Goal: Task Accomplishment & Management: Manage account settings

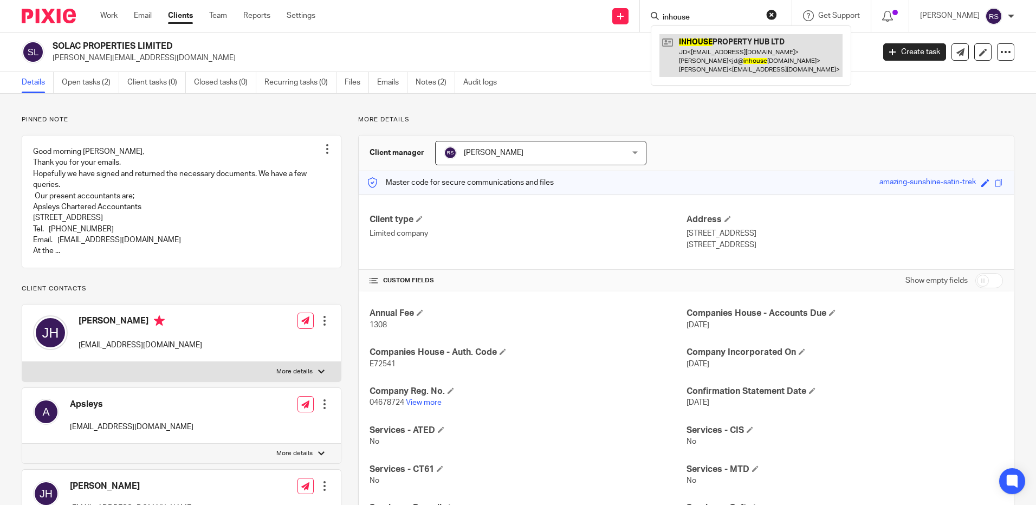
click at [708, 59] on link at bounding box center [751, 55] width 183 height 43
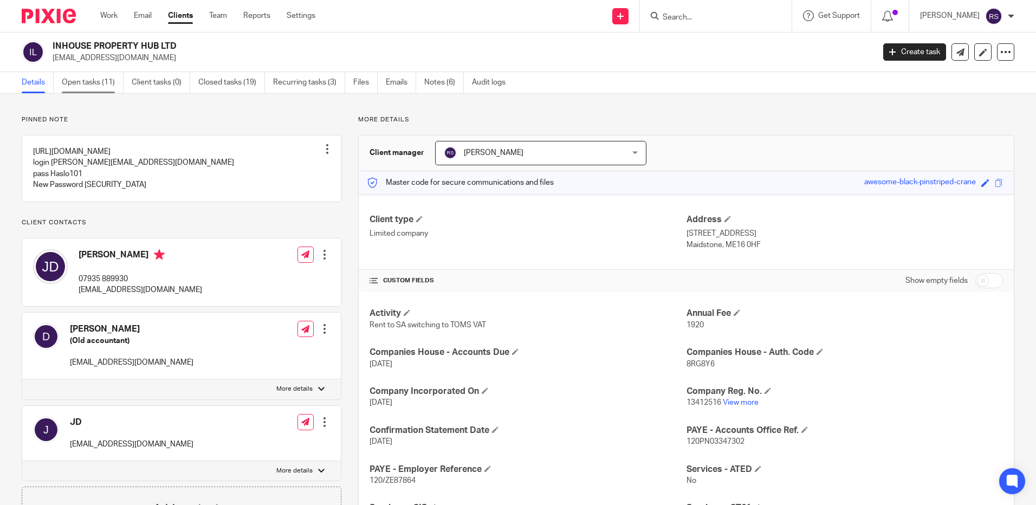
click at [82, 86] on link "Open tasks (11)" at bounding box center [93, 82] width 62 height 21
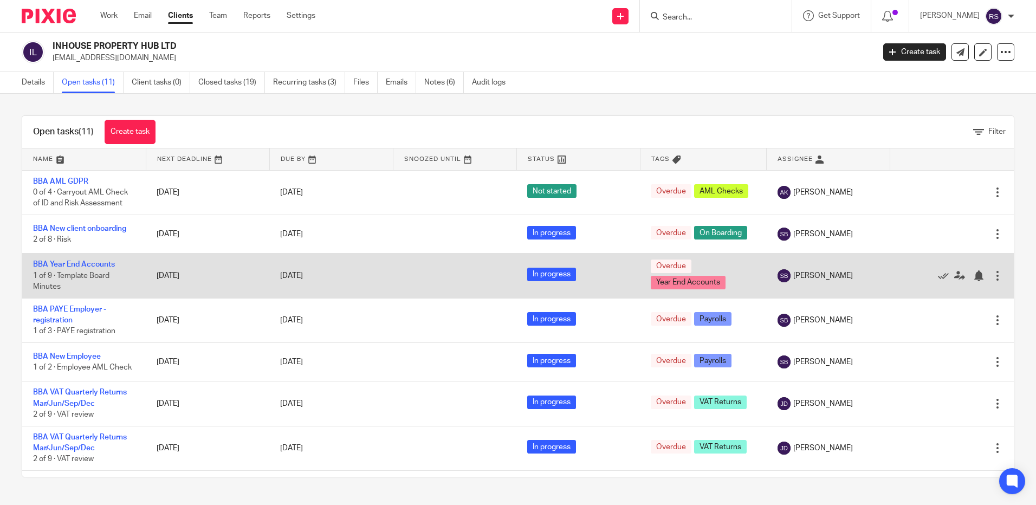
click at [992, 278] on div at bounding box center [997, 275] width 11 height 11
click at [938, 275] on icon at bounding box center [943, 275] width 11 height 11
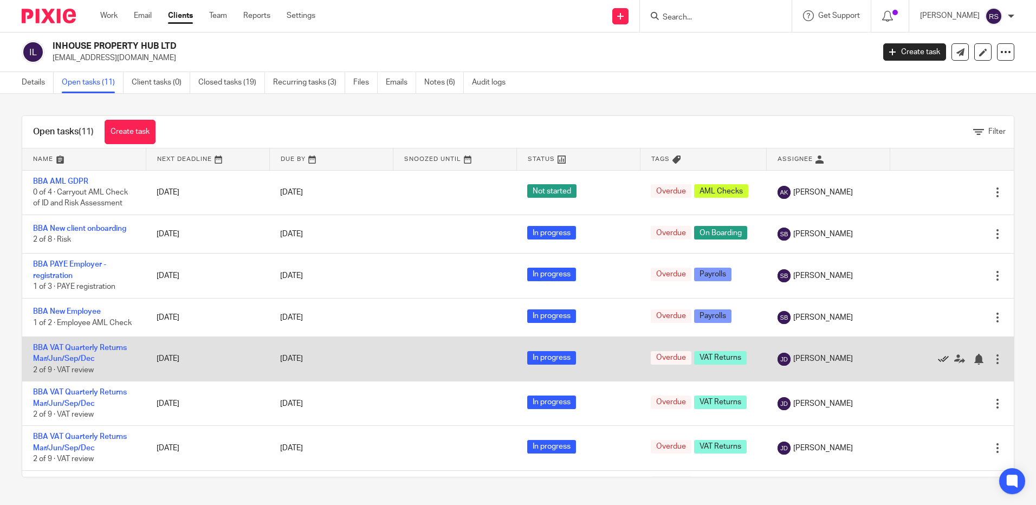
click at [938, 365] on icon at bounding box center [943, 359] width 11 height 11
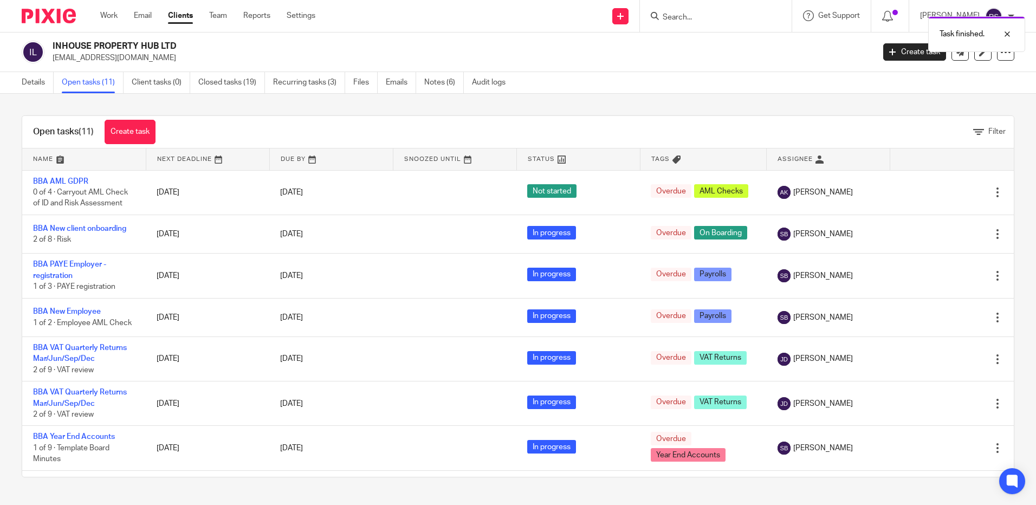
click at [938, 365] on icon at bounding box center [943, 359] width 11 height 11
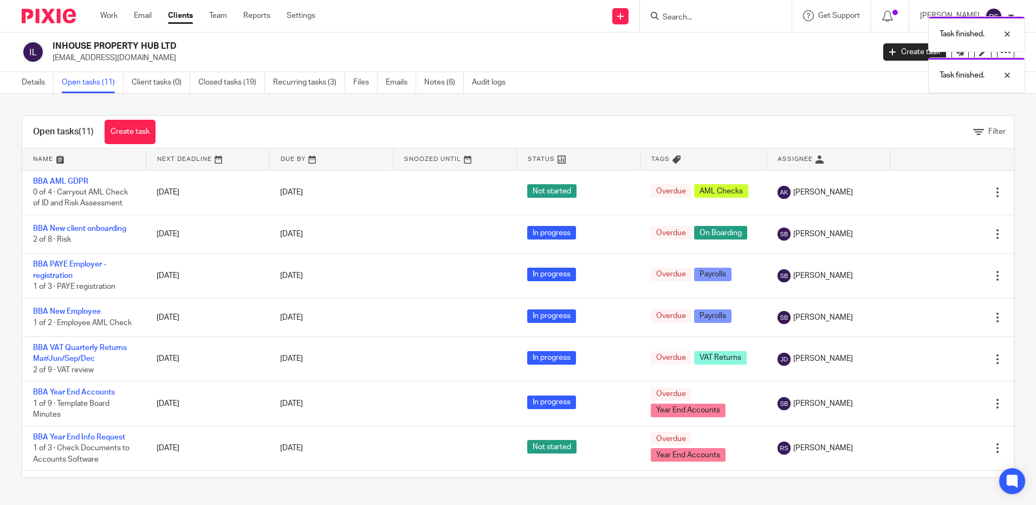
click at [938, 365] on icon at bounding box center [943, 359] width 11 height 11
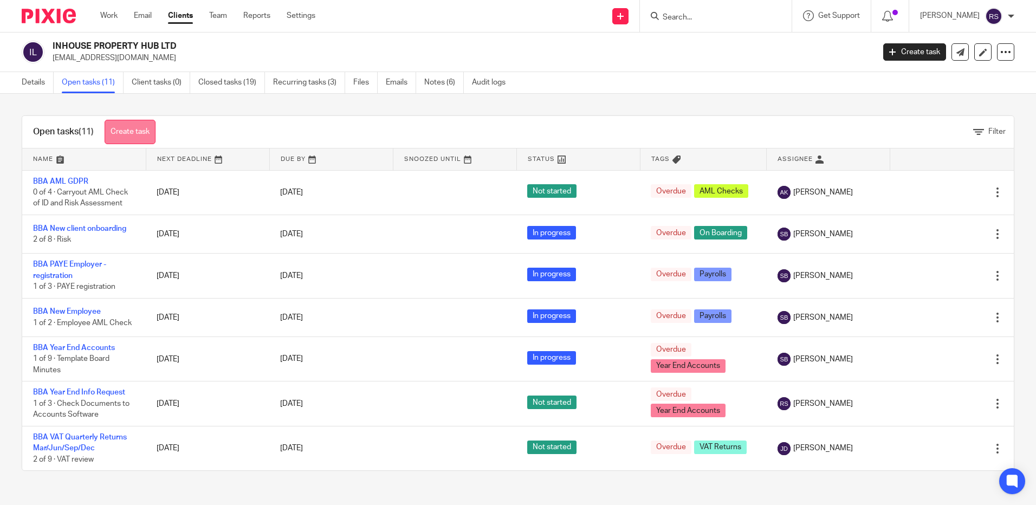
click at [131, 127] on link "Create task" at bounding box center [130, 132] width 51 height 24
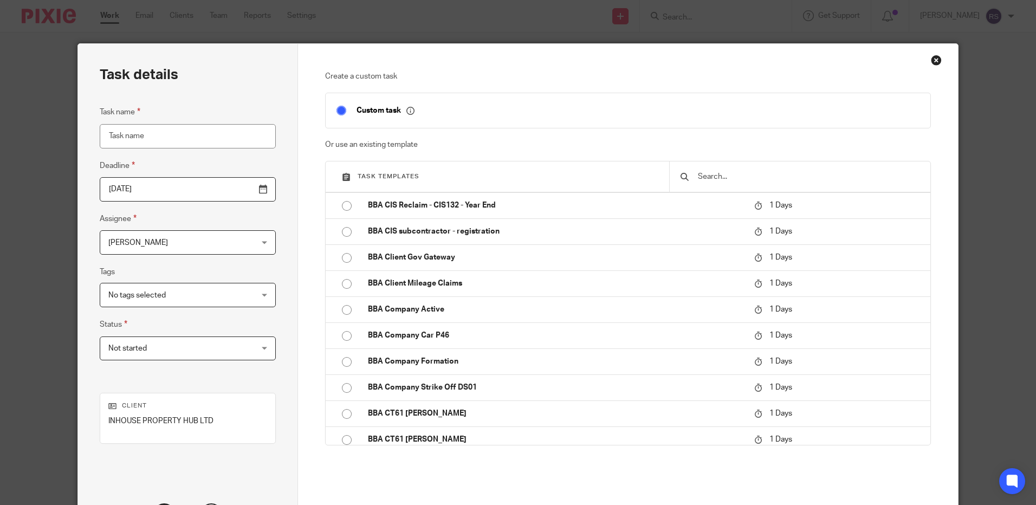
scroll to position [488, 0]
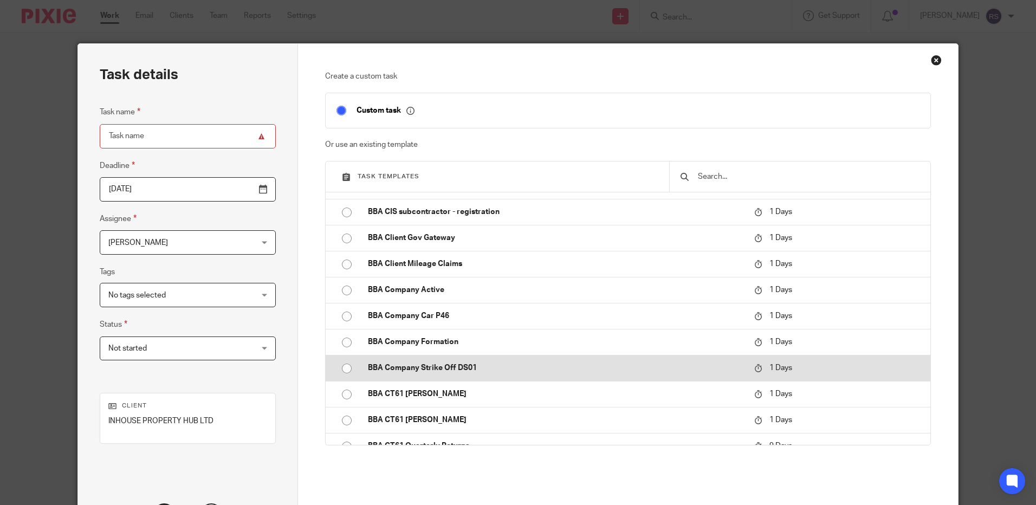
click at [407, 364] on p "BBA Company Strike Off DS01" at bounding box center [556, 368] width 376 height 11
type input "2025-08-21"
type input "BBA Company Strike Off DS01"
checkbox input "false"
radio input "true"
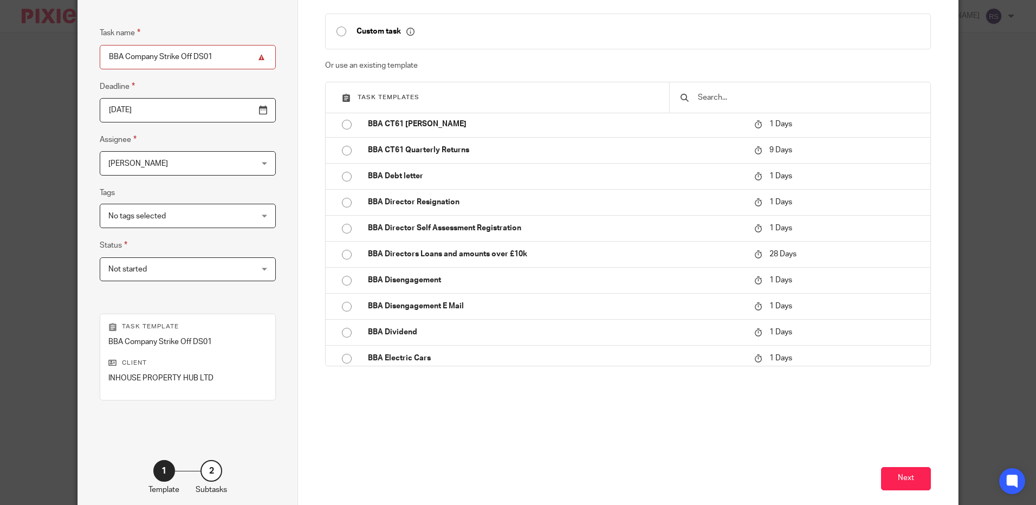
scroll to position [136, 0]
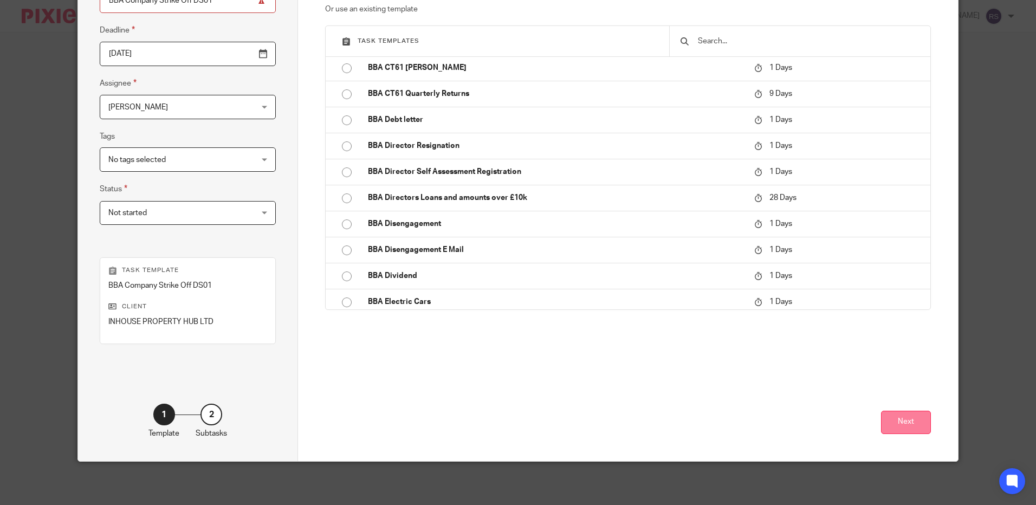
click at [905, 415] on button "Next" at bounding box center [906, 422] width 50 height 23
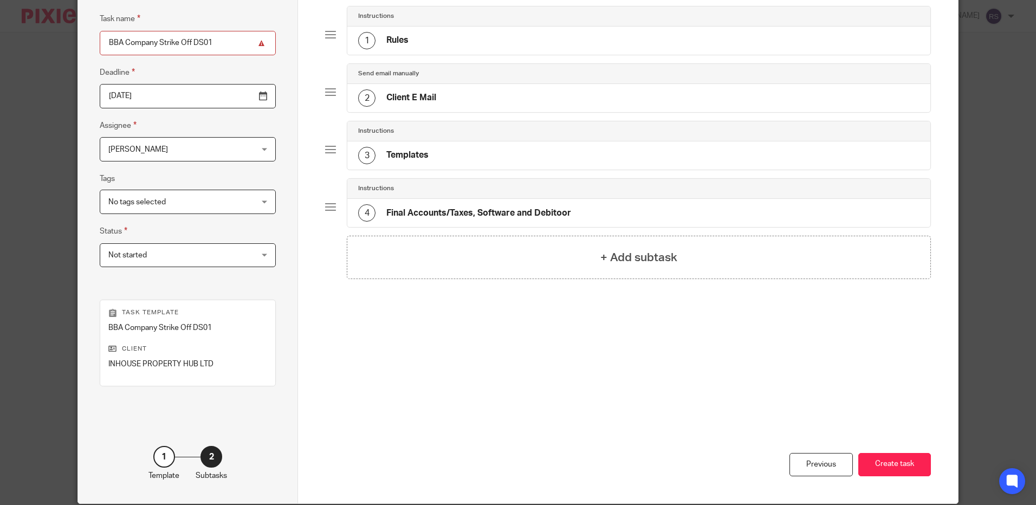
scroll to position [27, 0]
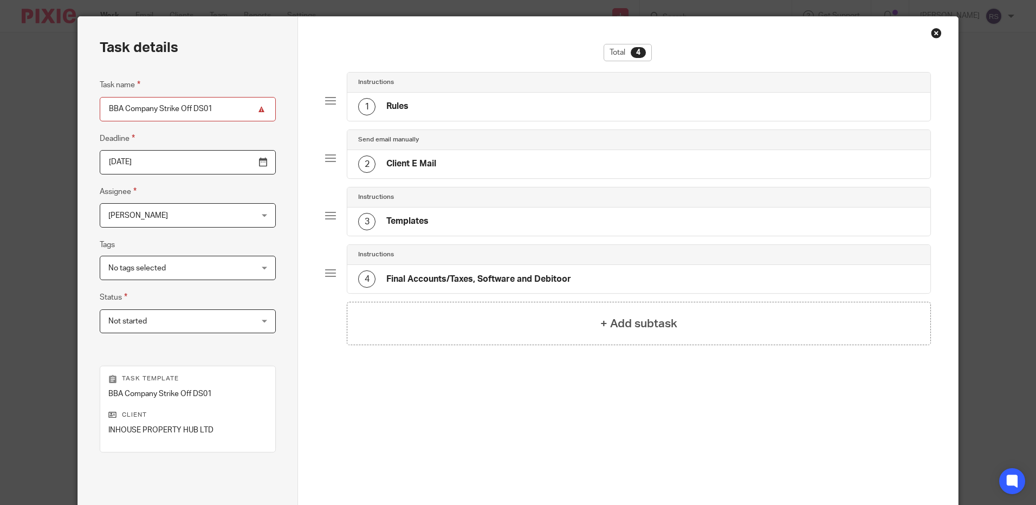
click at [407, 109] on div "1 Rules" at bounding box center [638, 107] width 583 height 28
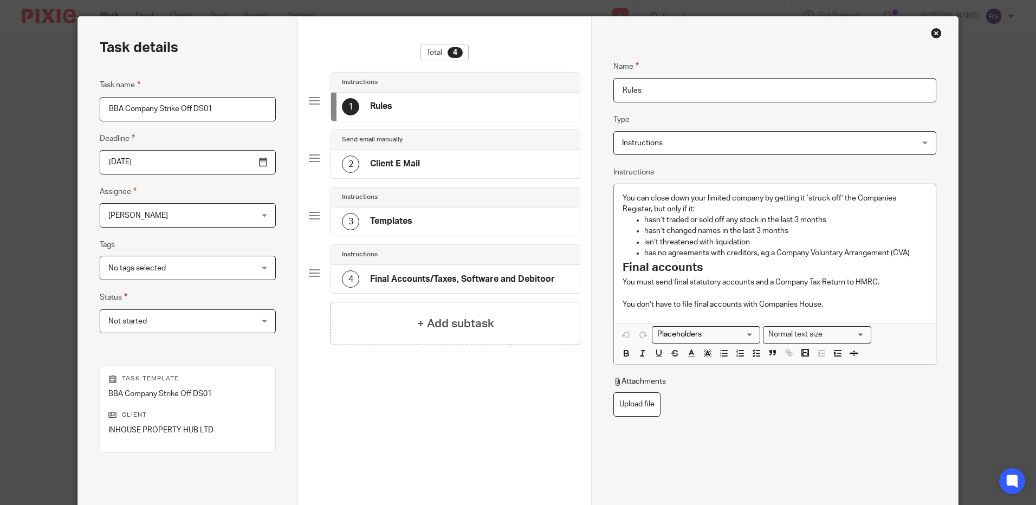
scroll to position [81, 0]
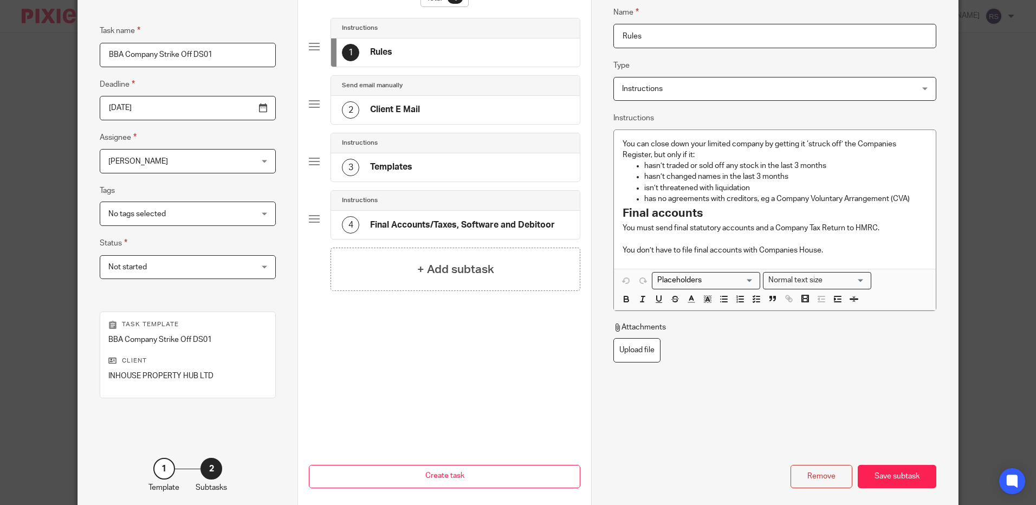
click at [384, 112] on h4 "Client E Mail" at bounding box center [395, 109] width 50 height 11
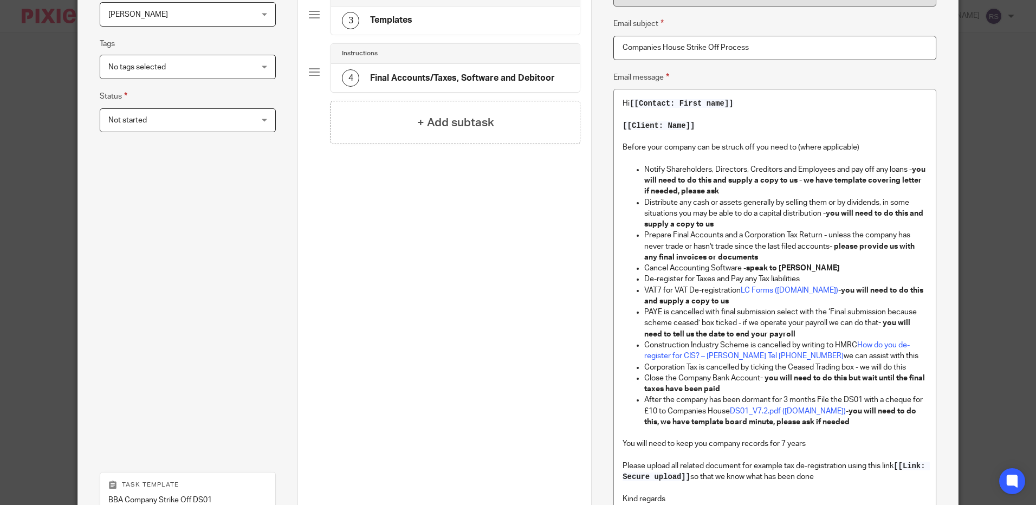
scroll to position [244, 0]
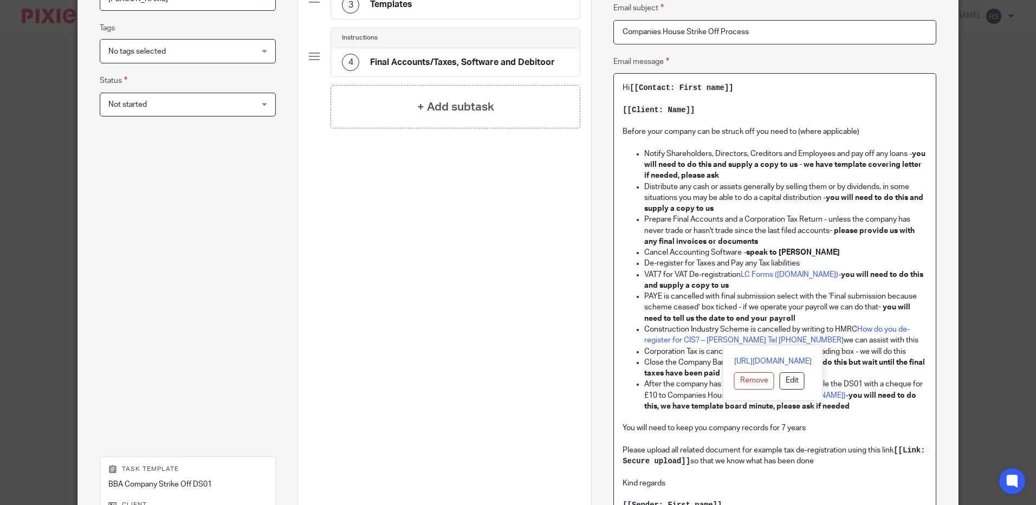
drag, startPoint x: 905, startPoint y: 339, endPoint x: 618, endPoint y: 329, distance: 287.4
click at [618, 329] on div "Hi [[Contact: First name]] [[Client: Name]] Before your company can be struck o…" at bounding box center [774, 304] width 321 height 461
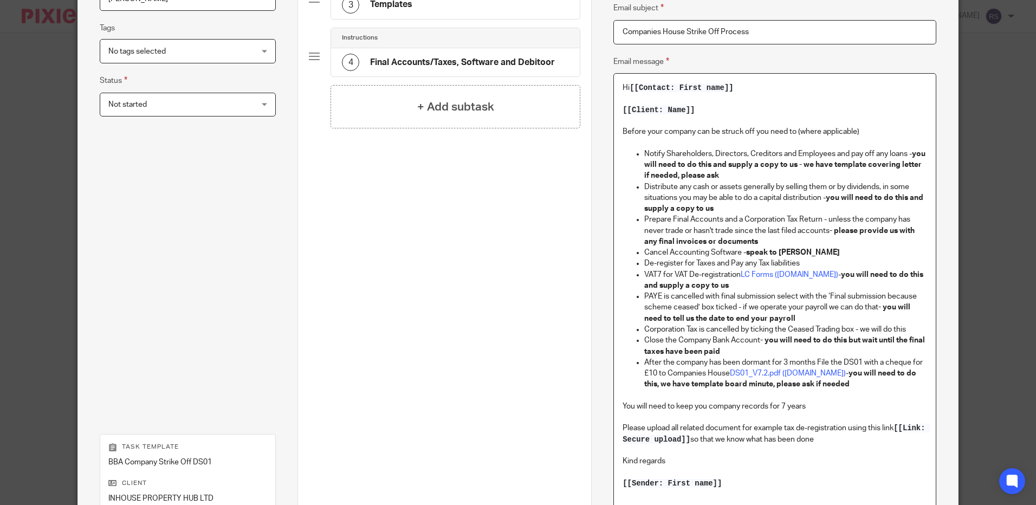
click at [862, 361] on p "After the company has been dormant for 3 months File the DS01 with a cheque for…" at bounding box center [785, 373] width 282 height 33
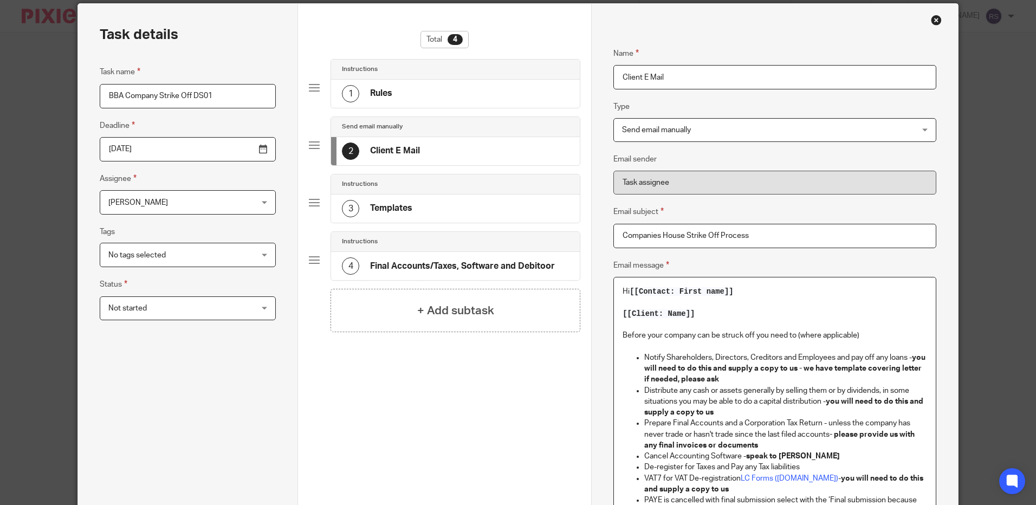
scroll to position [0, 0]
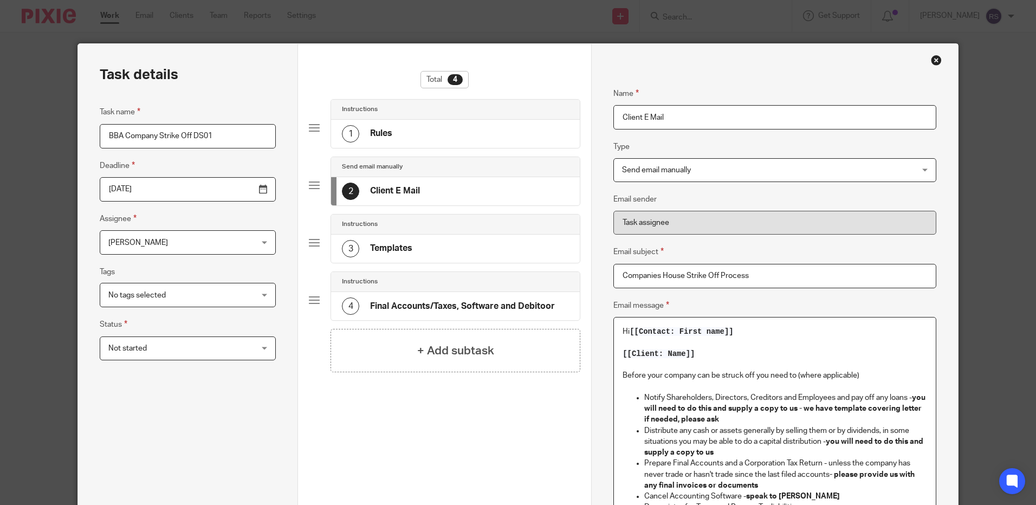
click at [678, 126] on input "Client E Mail" at bounding box center [775, 117] width 322 height 24
click at [680, 117] on input "Client E Mail" at bounding box center [775, 117] width 322 height 24
click at [709, 171] on span "Send email manually" at bounding box center [747, 170] width 251 height 23
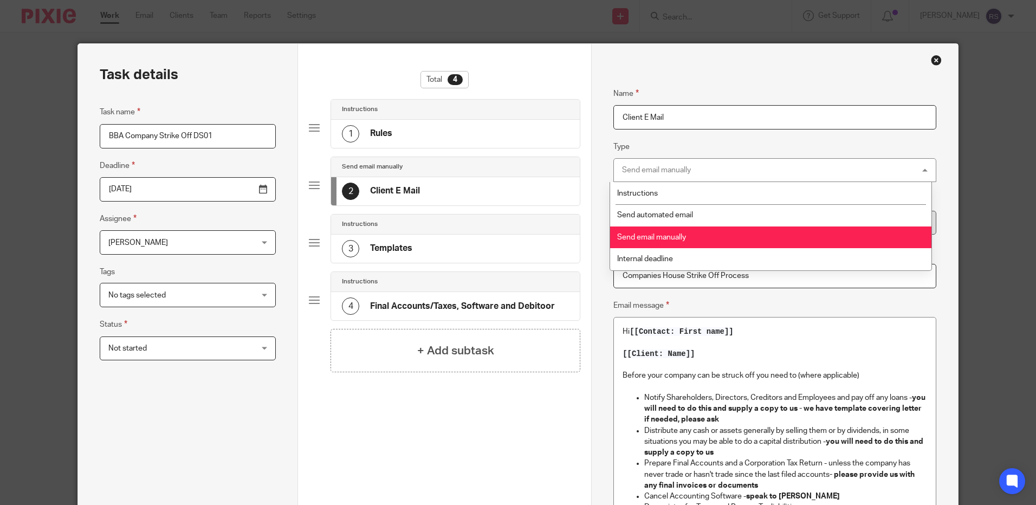
click at [709, 170] on div "Send email manually Send email manually" at bounding box center [775, 170] width 322 height 24
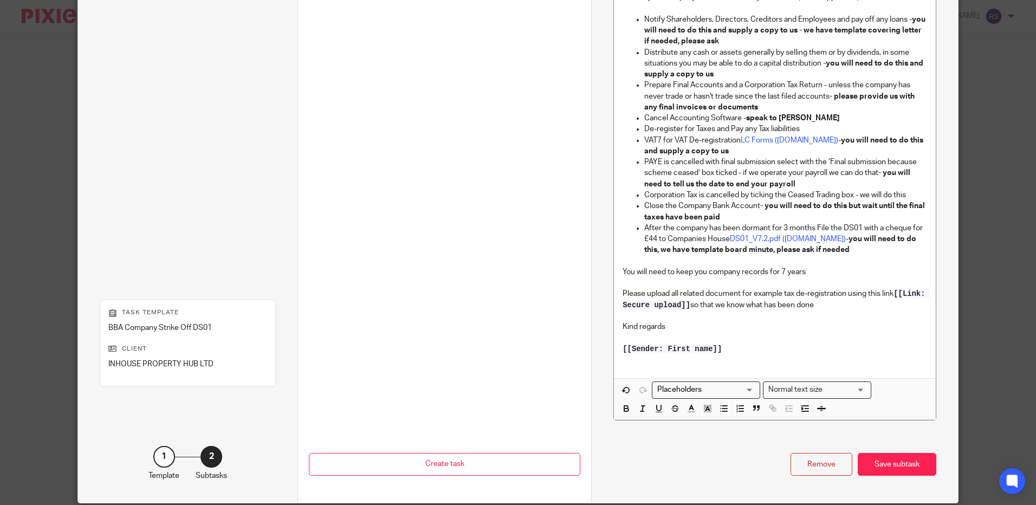
scroll to position [379, 0]
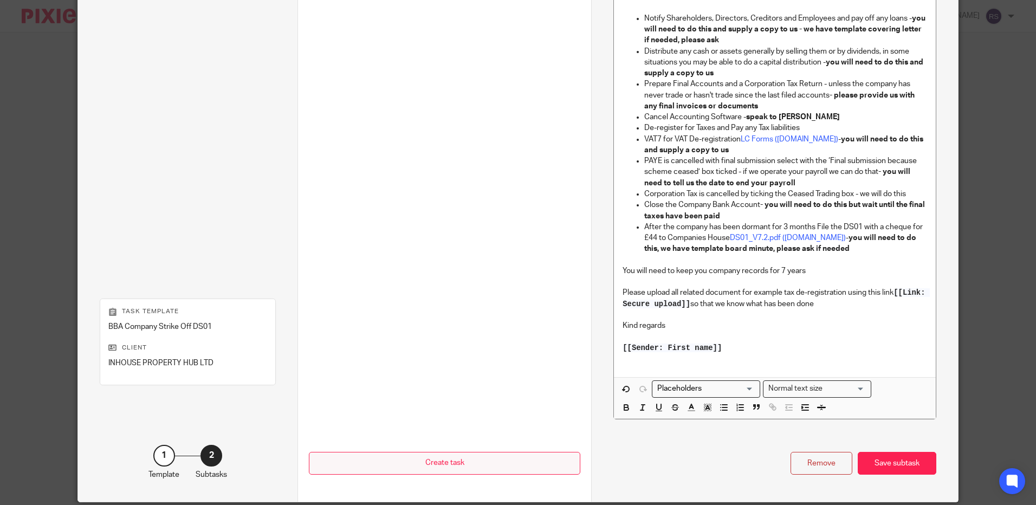
click at [480, 464] on button "Create task" at bounding box center [445, 463] width 272 height 23
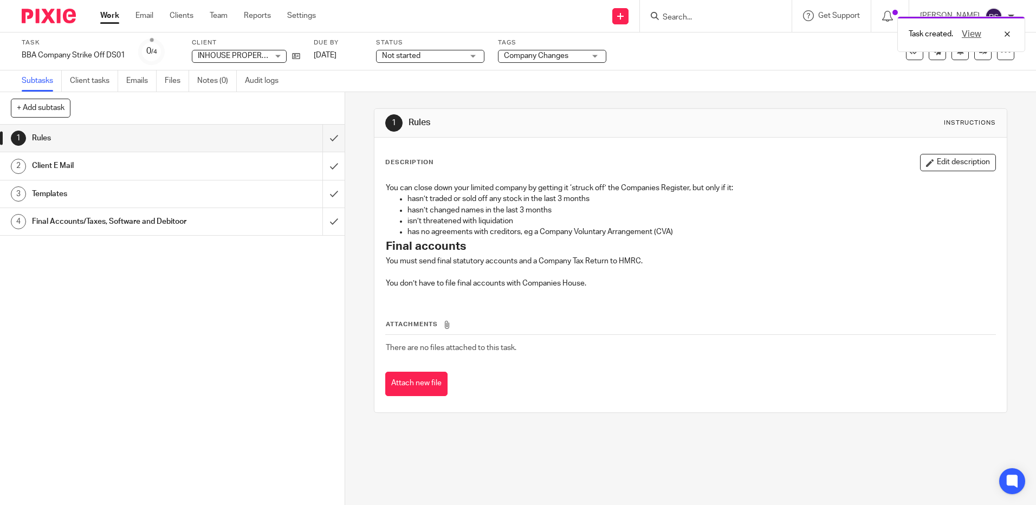
click at [54, 164] on h1 "Client E Mail" at bounding box center [125, 166] width 186 height 16
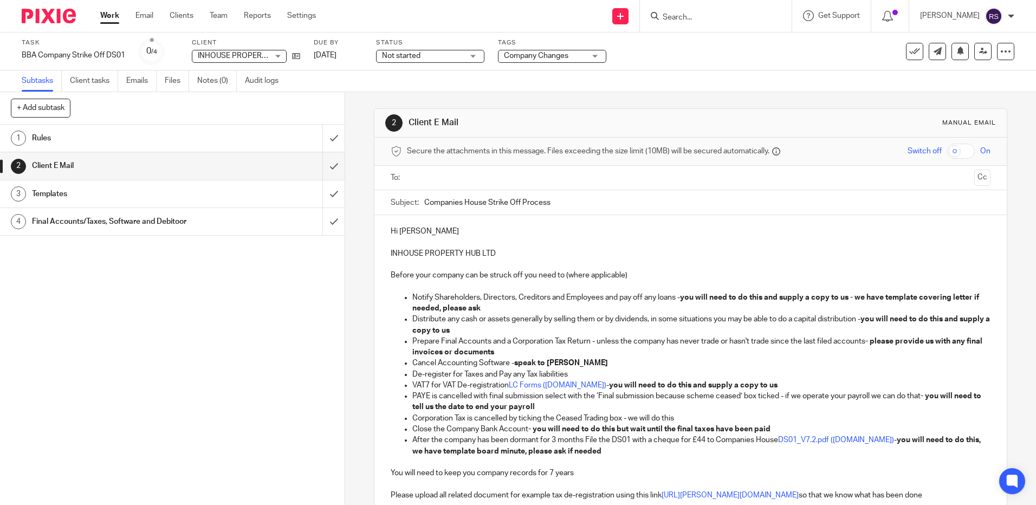
click at [459, 186] on ul at bounding box center [691, 178] width 566 height 18
click at [440, 175] on input "text" at bounding box center [690, 178] width 559 height 12
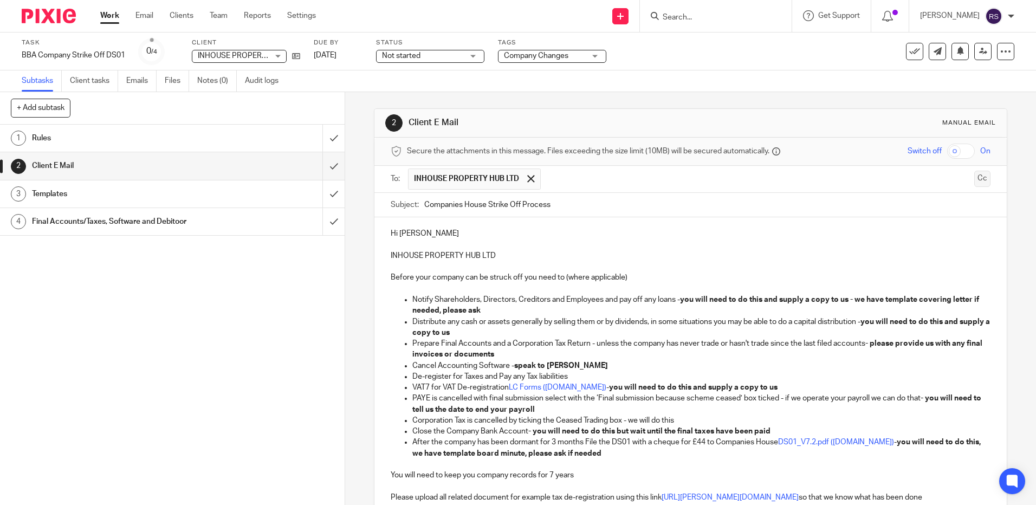
click at [975, 174] on button "Cc" at bounding box center [983, 179] width 16 height 16
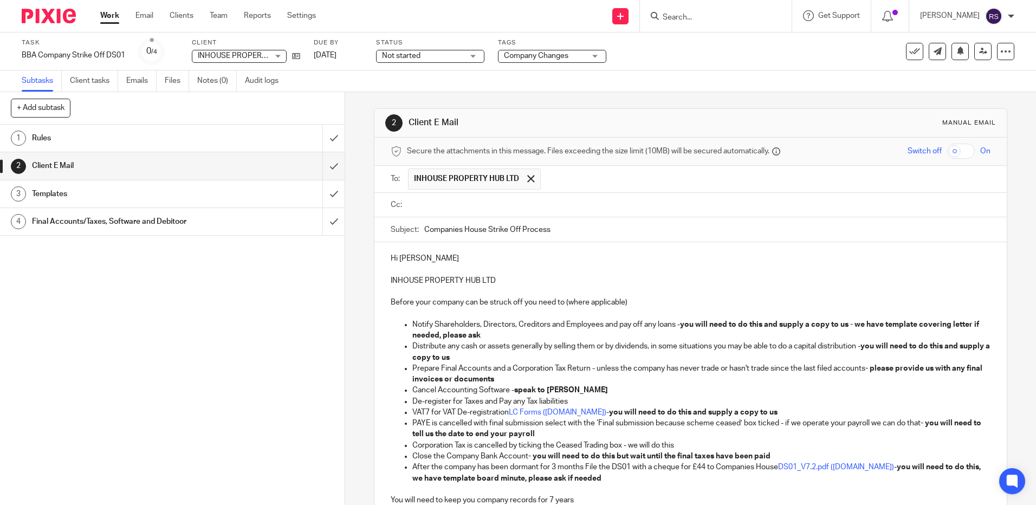
click at [556, 205] on input "text" at bounding box center [698, 205] width 575 height 12
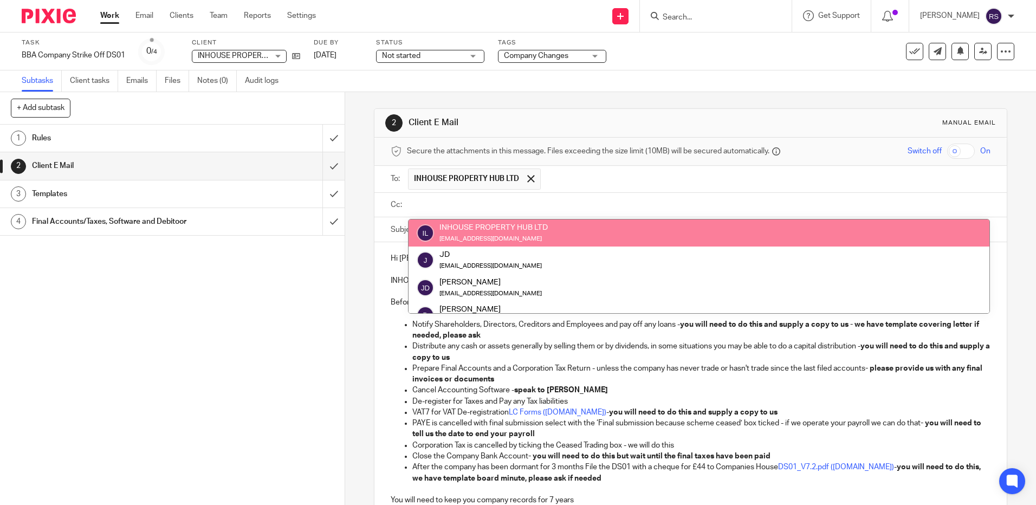
click at [447, 200] on input "text" at bounding box center [698, 205] width 575 height 12
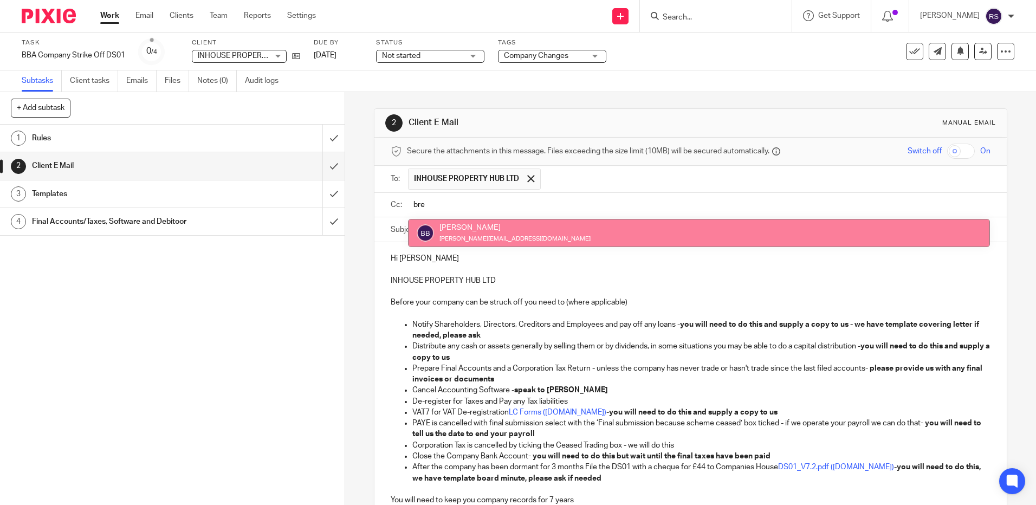
type input "bre"
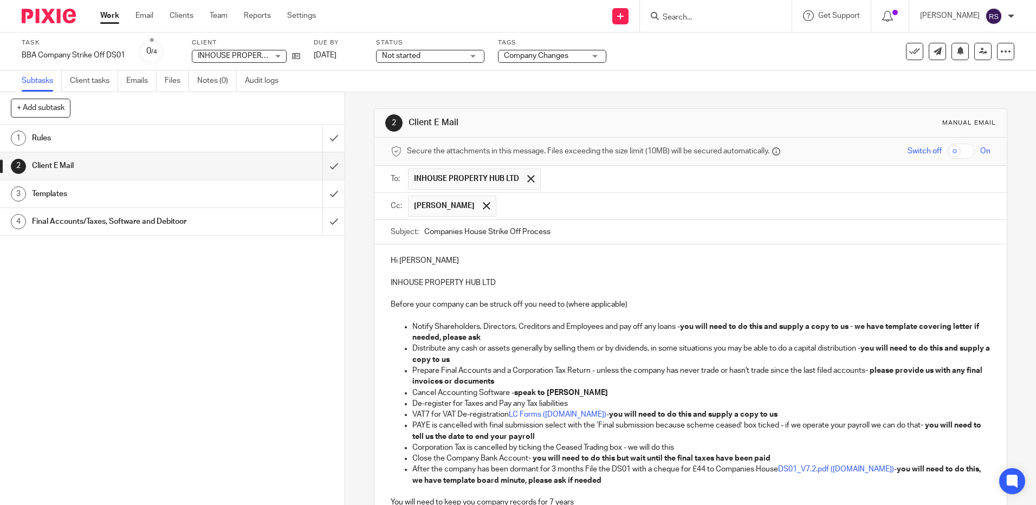
click at [528, 207] on input "text" at bounding box center [744, 206] width 485 height 21
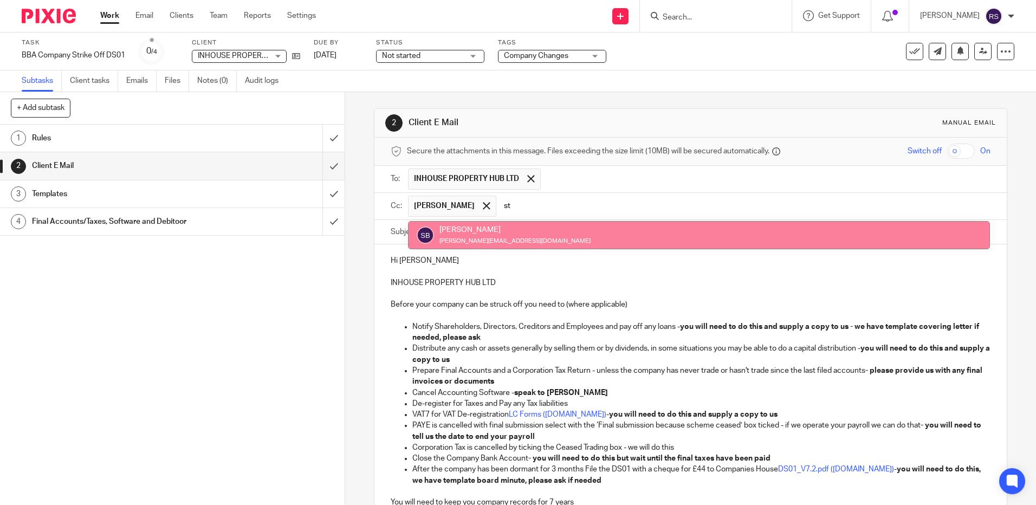
type input "st"
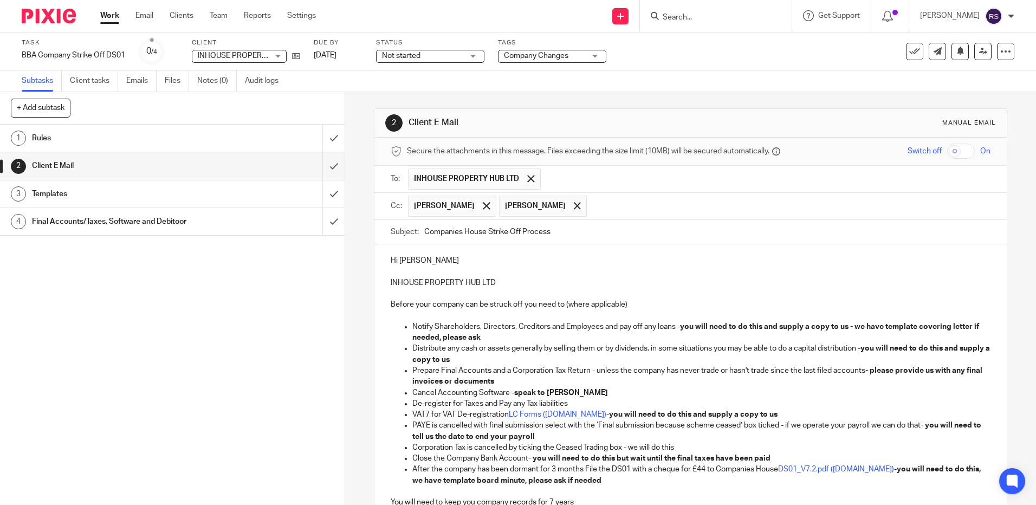
scroll to position [196, 0]
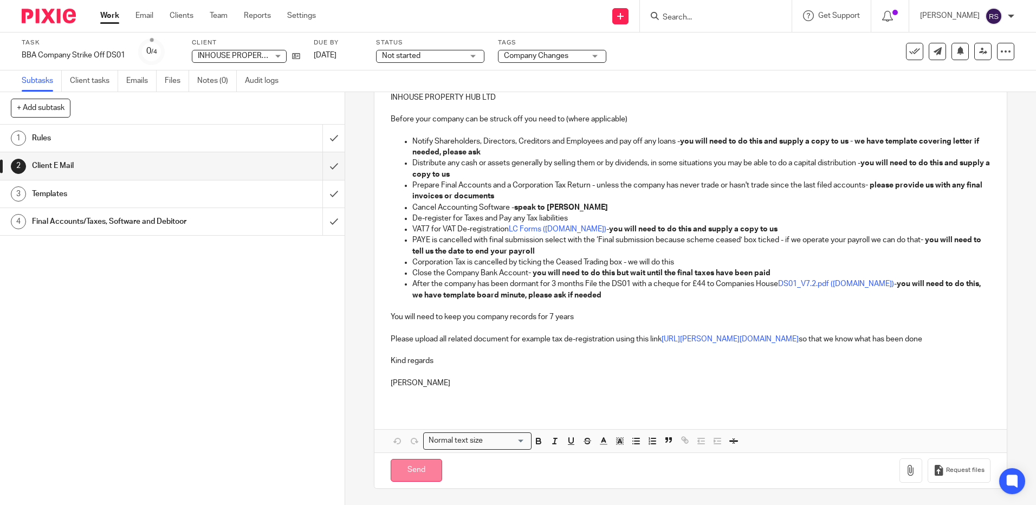
click at [416, 468] on input "Send" at bounding box center [416, 470] width 51 height 23
type input "Sent"
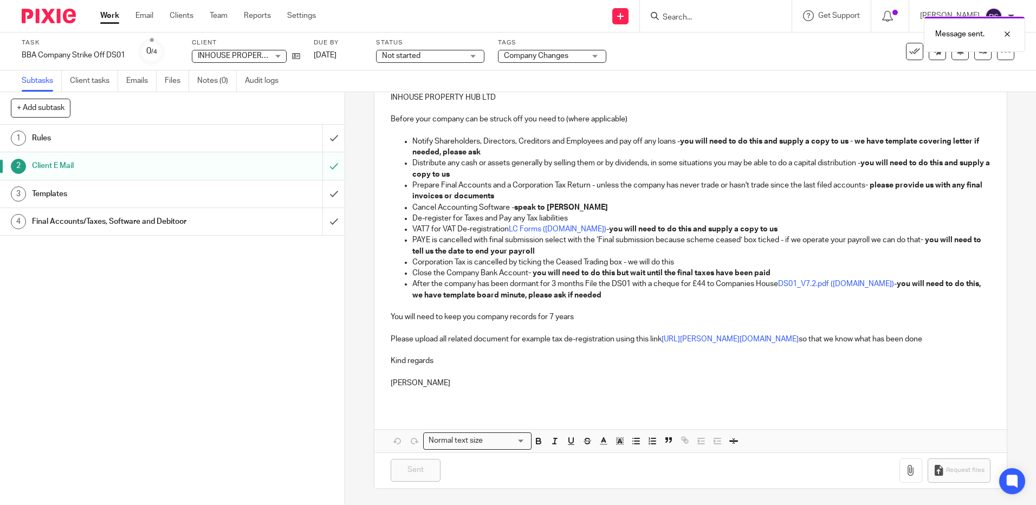
drag, startPoint x: 1007, startPoint y: 34, endPoint x: 1011, endPoint y: 55, distance: 21.6
click at [1007, 34] on div at bounding box center [999, 34] width 29 height 13
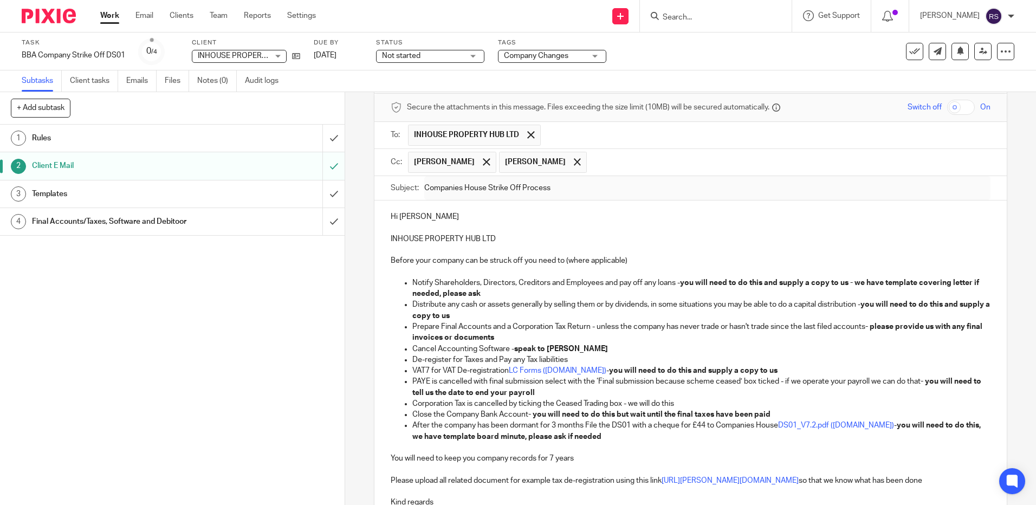
scroll to position [0, 0]
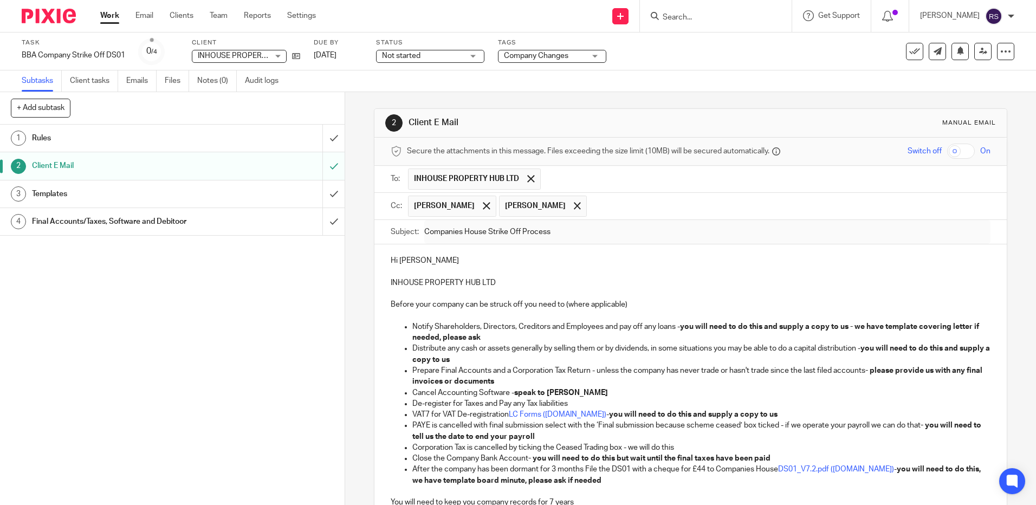
click at [114, 15] on link "Work" at bounding box center [109, 15] width 19 height 11
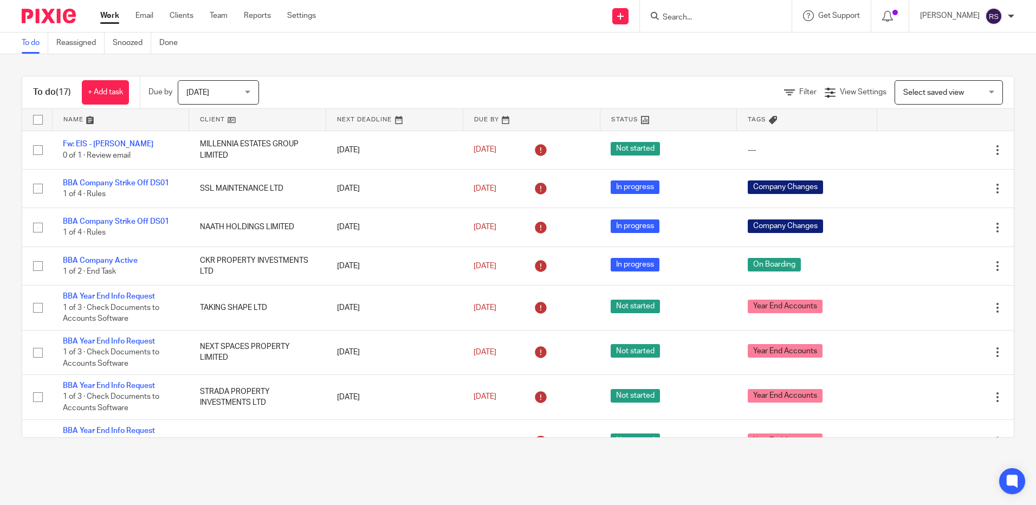
click at [692, 20] on input "Search" at bounding box center [711, 18] width 98 height 10
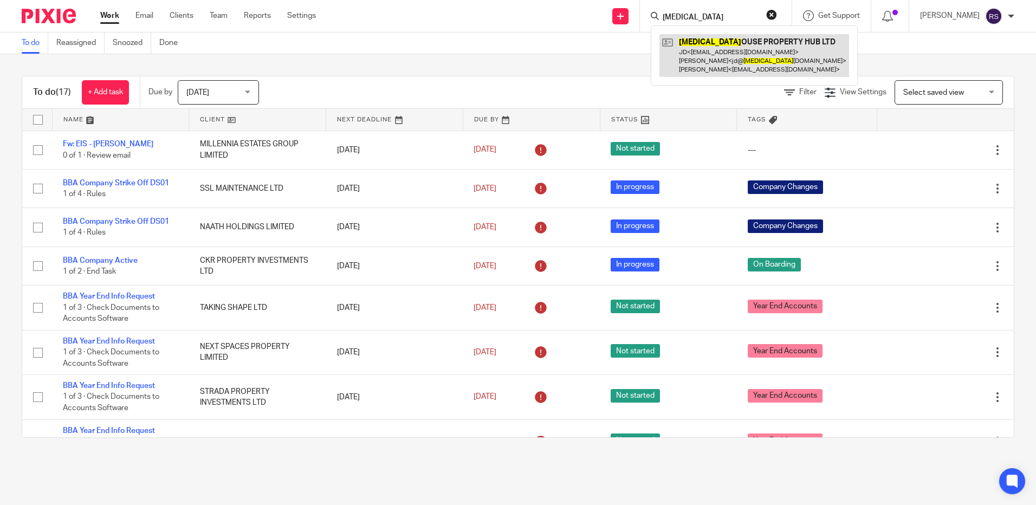
type input "[MEDICAL_DATA]"
click at [699, 58] on link at bounding box center [755, 55] width 190 height 43
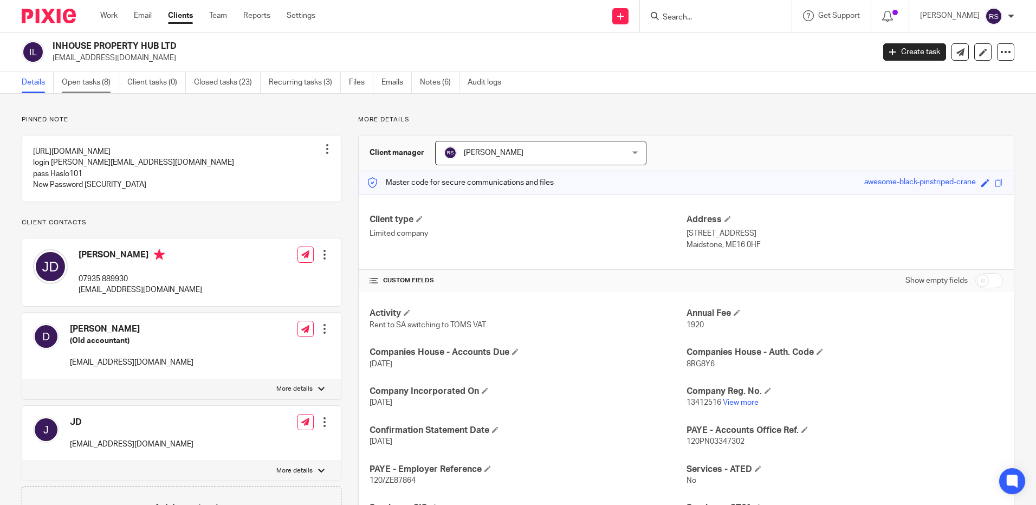
click at [72, 78] on link "Open tasks (8)" at bounding box center [90, 82] width 57 height 21
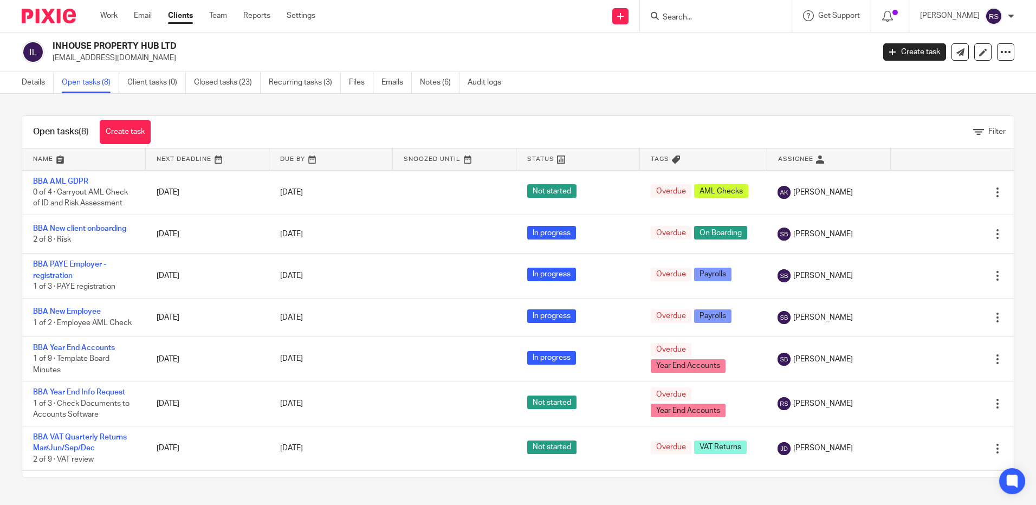
click at [707, 21] on input "Search" at bounding box center [711, 18] width 98 height 10
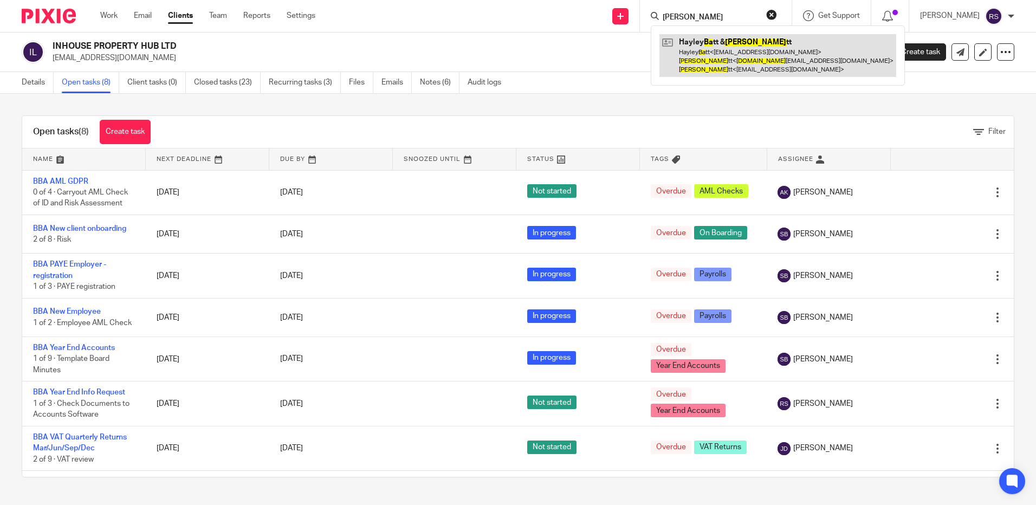
type input "david ba"
click at [749, 54] on link at bounding box center [778, 55] width 237 height 43
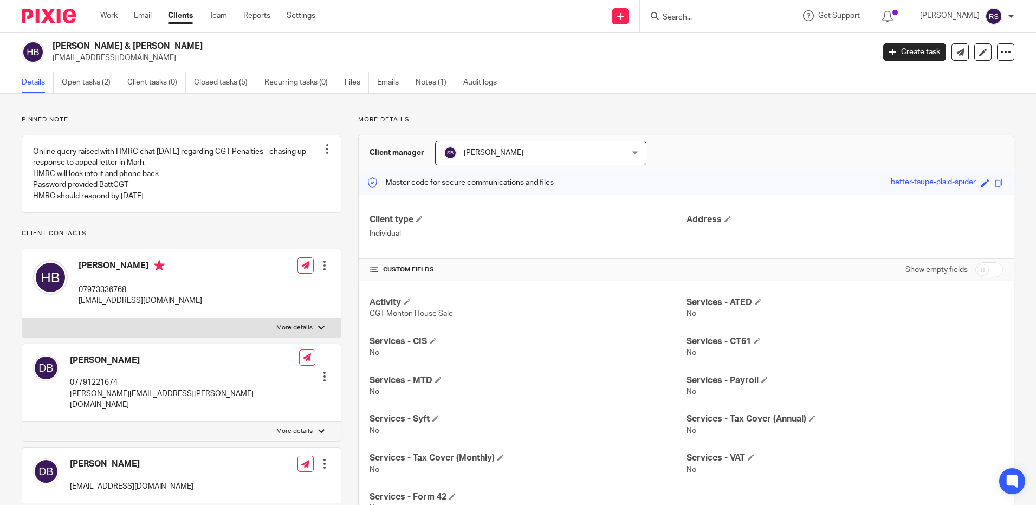
click at [164, 407] on div "David Batt 07791221674 david.batt@vitagroup.com Edit contact Create client from…" at bounding box center [181, 383] width 319 height 78
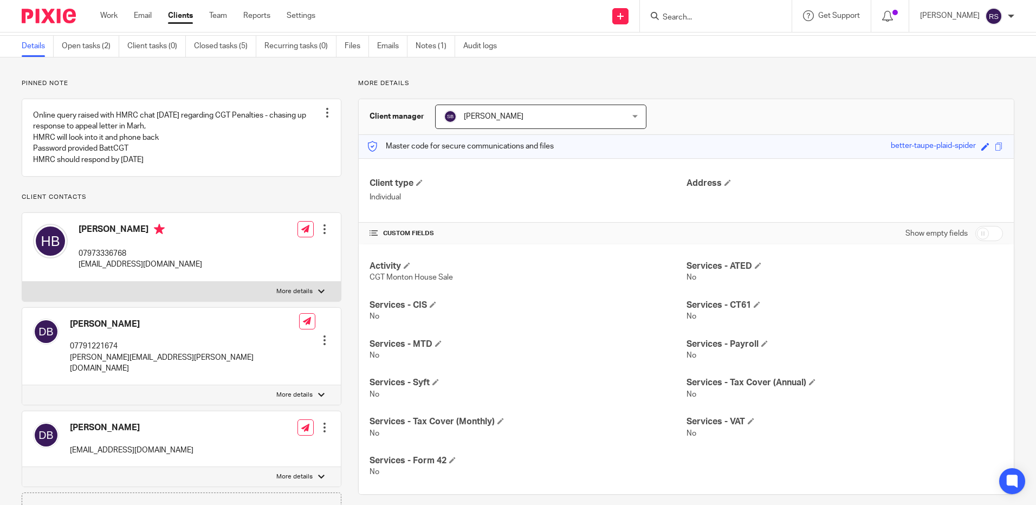
scroll to position [54, 0]
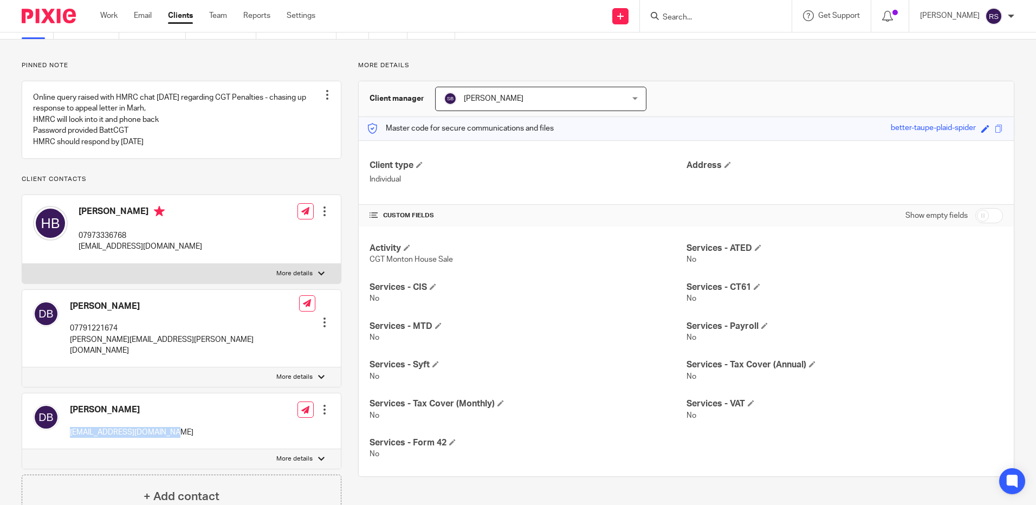
drag, startPoint x: 184, startPoint y: 429, endPoint x: 71, endPoint y: 440, distance: 113.8
click at [71, 440] on div "David Batt davidjbatt@googlemail.com Edit contact Create client from contact Ex…" at bounding box center [181, 421] width 319 height 56
copy p "[EMAIL_ADDRESS][DOMAIN_NAME]"
click at [690, 16] on input "Search" at bounding box center [711, 18] width 98 height 10
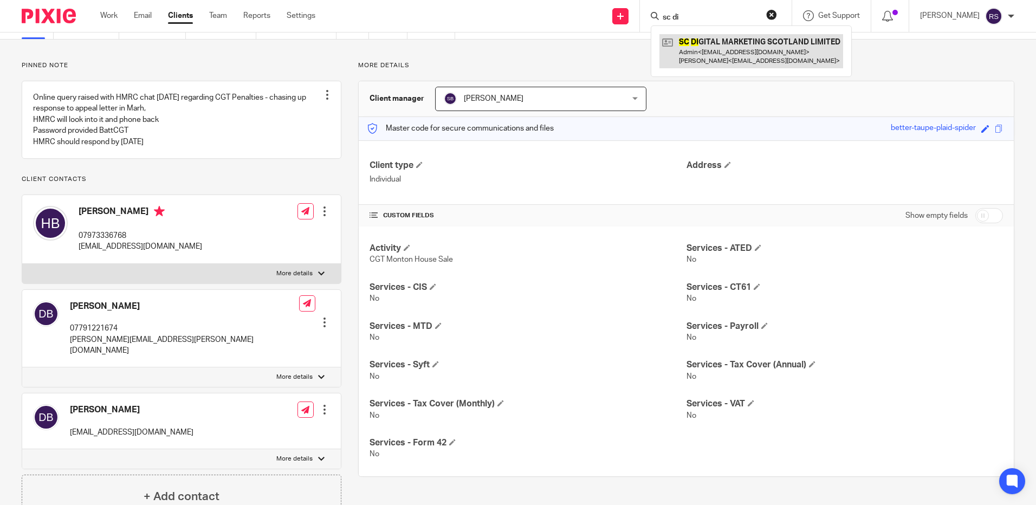
type input "sc di"
click at [751, 42] on link at bounding box center [752, 51] width 184 height 34
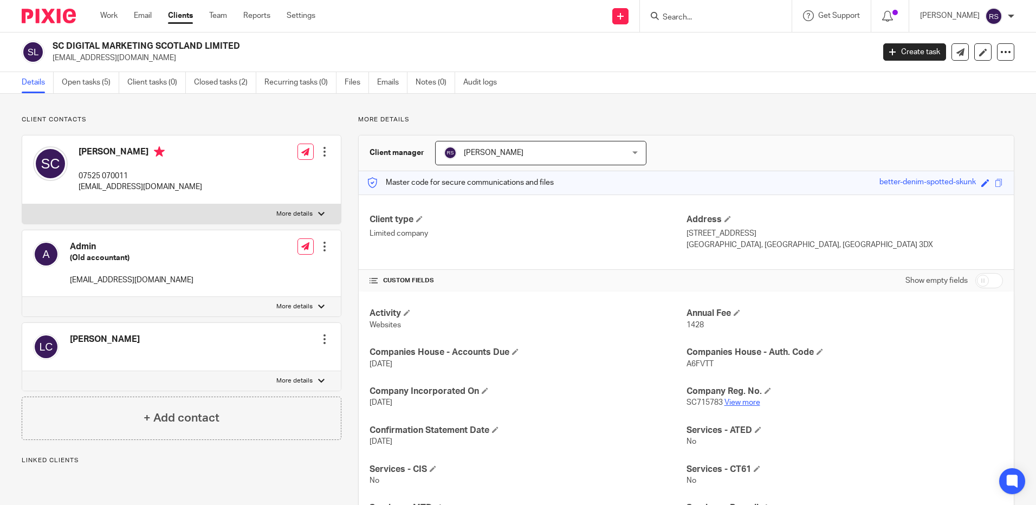
click at [740, 405] on link "View more" at bounding box center [743, 403] width 36 height 8
click at [318, 212] on div at bounding box center [321, 214] width 7 height 7
click at [22, 204] on input "More details" at bounding box center [22, 204] width 1 height 1
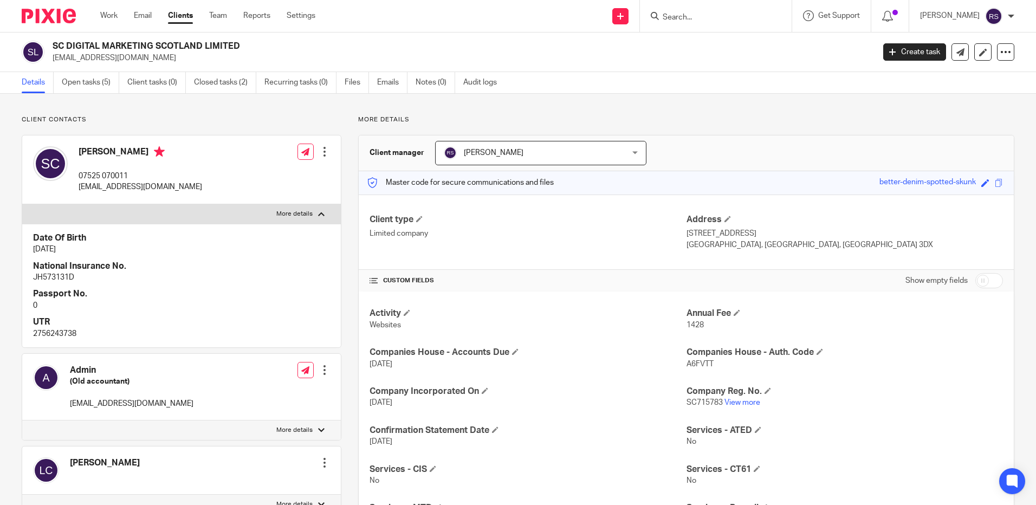
click at [318, 215] on div at bounding box center [321, 214] width 7 height 7
click at [22, 204] on input "More details" at bounding box center [22, 204] width 1 height 1
checkbox input "false"
